Goal: Information Seeking & Learning: Learn about a topic

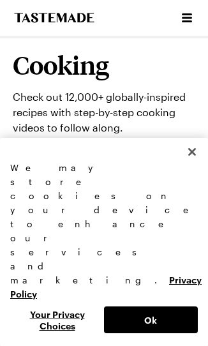
click at [191, 166] on button "Close" at bounding box center [192, 152] width 28 height 28
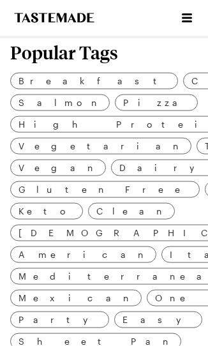
scroll to position [218, 0]
click at [112, 269] on span "Mediterranean" at bounding box center [120, 276] width 205 height 14
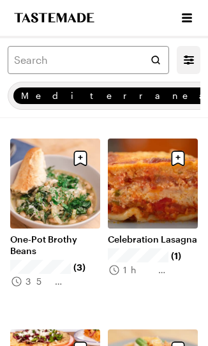
scroll to position [1972, 0]
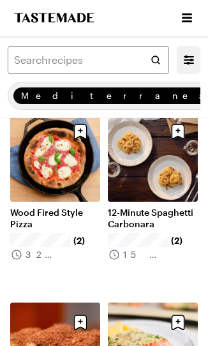
scroll to position [3905, 0]
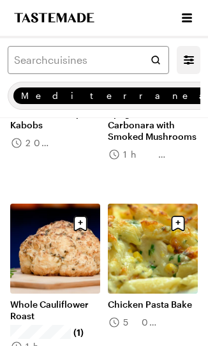
scroll to position [5149, 0]
click at [166, 302] on link "Chicken Pasta Bake" at bounding box center [153, 304] width 90 height 11
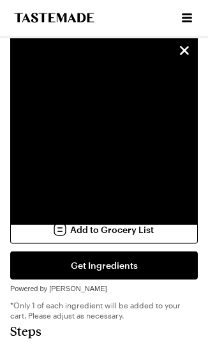
scroll to position [776, 0]
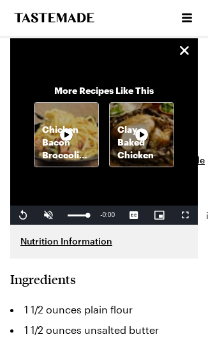
click at [184, 57] on icon "unsticky" at bounding box center [184, 50] width 15 height 15
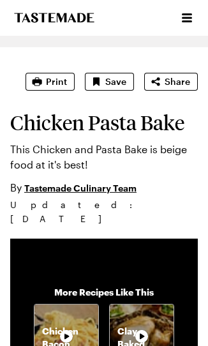
scroll to position [0, 0]
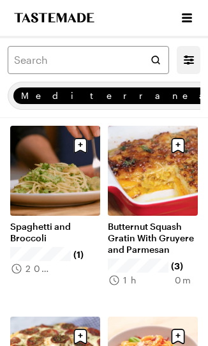
scroll to position [6180, 0]
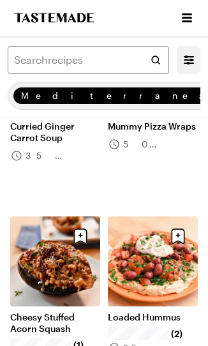
scroll to position [8951, 0]
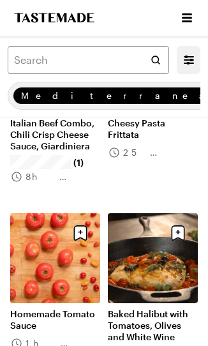
scroll to position [11243, 0]
click at [77, 315] on link "Homemade Tomato Sauce" at bounding box center [55, 319] width 90 height 23
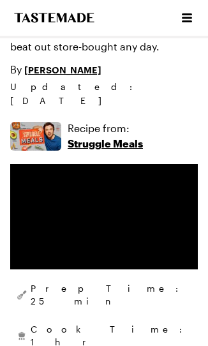
scroll to position [180, 0]
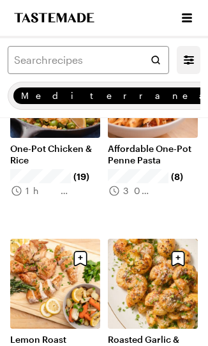
scroll to position [11243, 0]
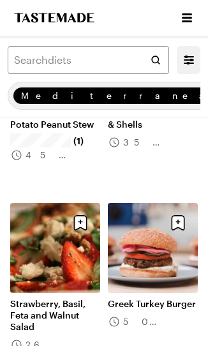
scroll to position [12615, 0]
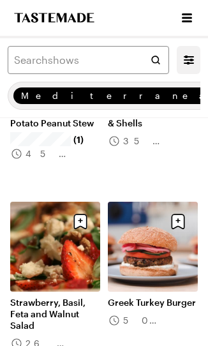
click at [176, 297] on link "Greek Turkey Burger" at bounding box center [153, 302] width 90 height 11
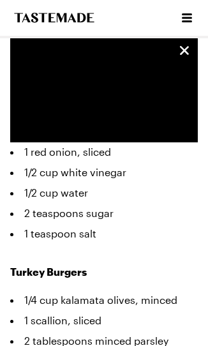
scroll to position [604, 0]
